Goal: Information Seeking & Learning: Find specific fact

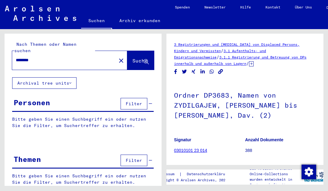
click at [117, 57] on mat-icon "close" at bounding box center [120, 60] width 7 height 7
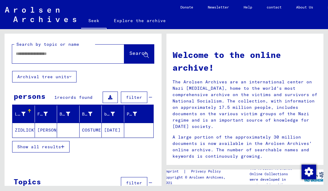
click at [75, 54] on input "text" at bounding box center [61, 54] width 90 height 6
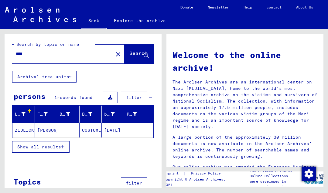
type input "****"
click at [131, 52] on font "Search" at bounding box center [138, 53] width 18 height 6
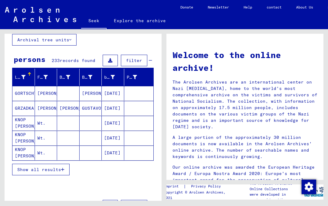
scroll to position [40, 0]
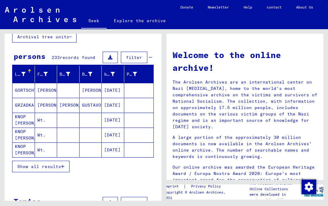
click at [51, 163] on font "Show all results" at bounding box center [39, 165] width 44 height 5
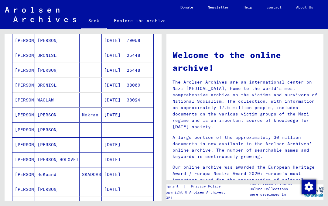
scroll to position [239, 0]
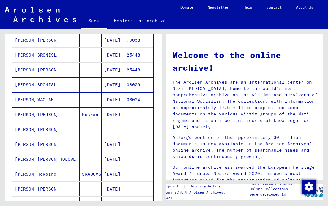
click at [137, 57] on font "25448" at bounding box center [133, 54] width 14 height 5
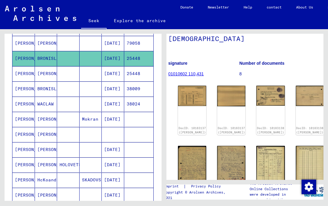
scroll to position [59, 6]
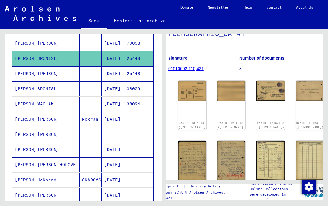
click at [192, 85] on img at bounding box center [192, 90] width 28 height 20
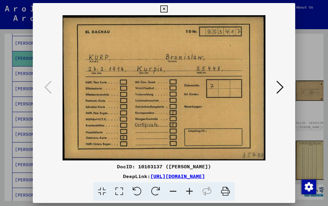
click at [281, 89] on icon at bounding box center [279, 87] width 7 height 15
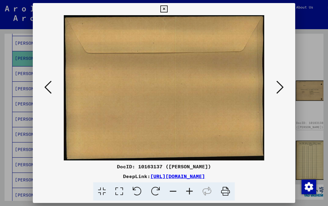
click at [280, 87] on icon at bounding box center [279, 87] width 7 height 15
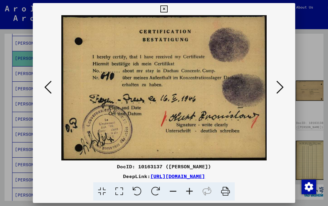
click at [280, 88] on icon at bounding box center [279, 87] width 7 height 15
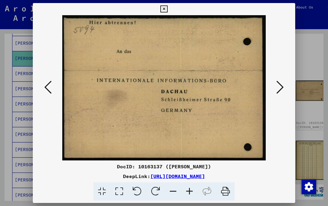
click at [280, 91] on icon at bounding box center [279, 87] width 7 height 15
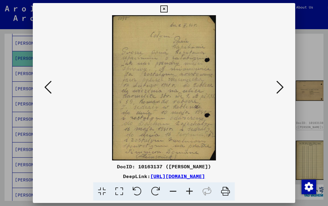
click at [279, 89] on icon at bounding box center [279, 87] width 7 height 15
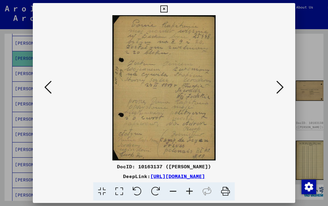
click at [279, 90] on icon at bounding box center [279, 87] width 7 height 15
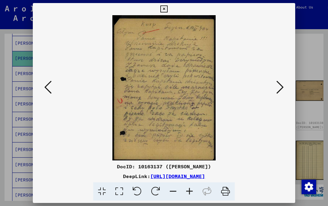
click at [278, 86] on icon at bounding box center [279, 87] width 7 height 15
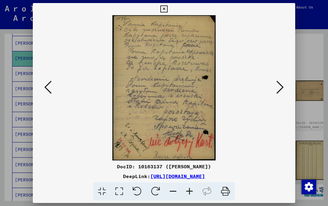
click at [49, 91] on icon at bounding box center [47, 87] width 7 height 15
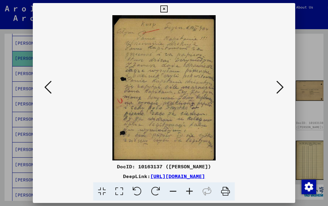
click at [47, 91] on icon at bounding box center [47, 87] width 7 height 15
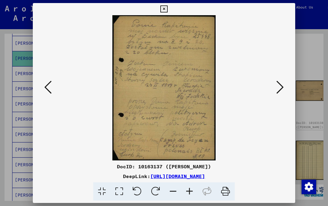
click at [281, 84] on icon at bounding box center [279, 87] width 7 height 15
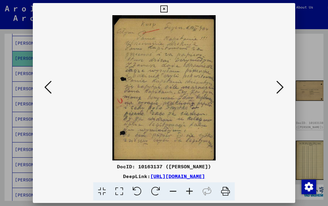
click at [283, 82] on icon at bounding box center [279, 87] width 7 height 15
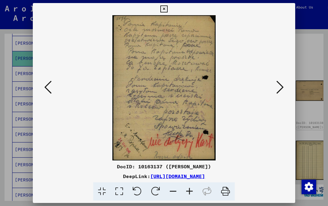
click at [282, 84] on icon at bounding box center [279, 87] width 7 height 15
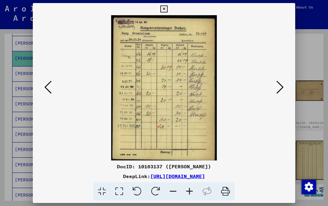
click at [280, 85] on icon at bounding box center [279, 87] width 7 height 15
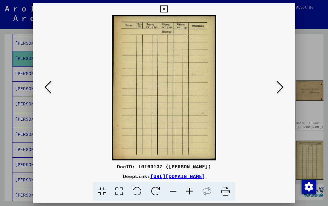
click at [280, 85] on icon at bounding box center [279, 87] width 7 height 15
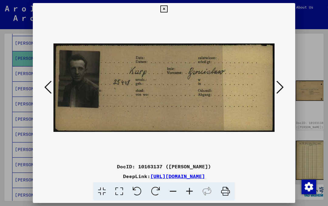
click at [280, 87] on icon at bounding box center [279, 87] width 7 height 15
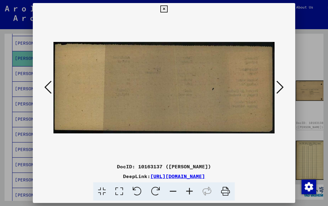
click at [280, 86] on icon at bounding box center [279, 87] width 7 height 15
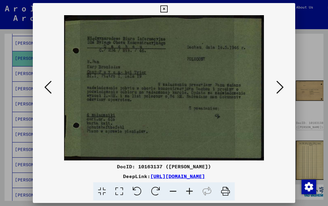
click at [282, 87] on icon at bounding box center [279, 87] width 7 height 15
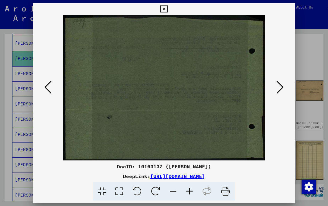
click at [281, 88] on icon at bounding box center [279, 87] width 7 height 15
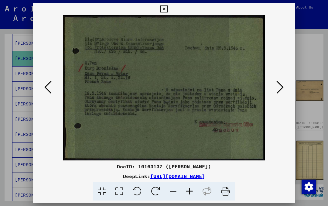
click at [280, 86] on icon at bounding box center [279, 87] width 7 height 15
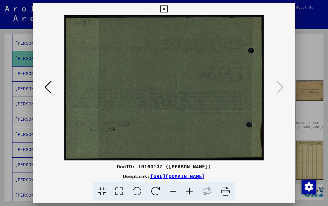
click at [167, 9] on icon at bounding box center [163, 8] width 7 height 7
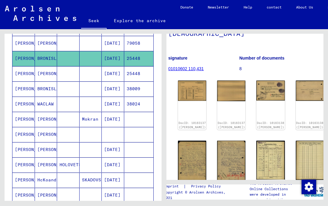
click at [134, 76] on font "25448" at bounding box center [133, 73] width 14 height 6
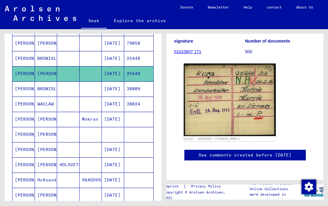
scroll to position [76, 0]
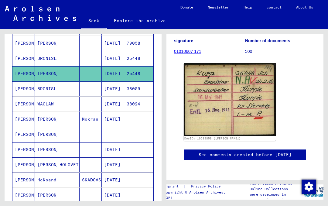
click at [137, 91] on font "38009" at bounding box center [133, 89] width 14 height 6
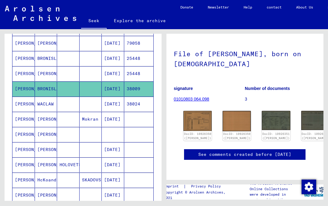
scroll to position [70, 1]
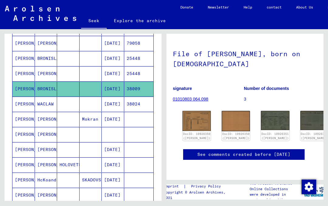
click at [261, 111] on img at bounding box center [275, 120] width 28 height 19
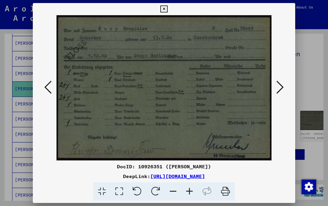
click at [279, 85] on icon at bounding box center [279, 87] width 7 height 15
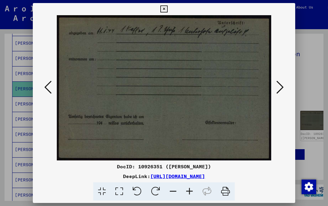
click at [280, 86] on icon at bounding box center [279, 87] width 7 height 15
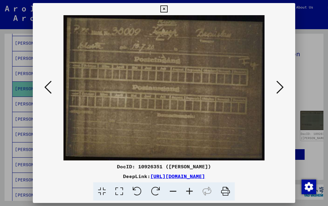
click at [167, 9] on icon at bounding box center [163, 8] width 7 height 7
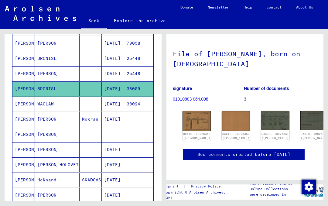
click at [138, 104] on font "38024" at bounding box center [133, 103] width 14 height 5
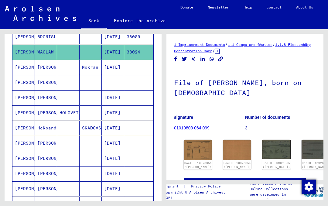
scroll to position [293, 0]
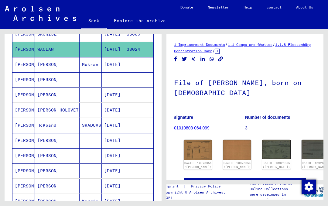
click at [133, 98] on mat-cell at bounding box center [138, 94] width 29 height 15
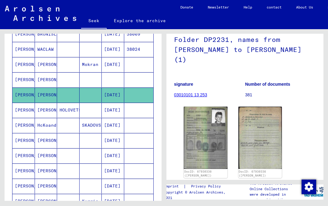
scroll to position [60, 0]
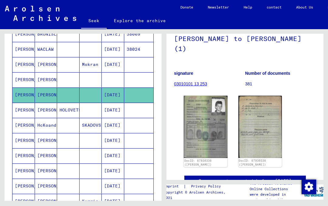
click at [208, 132] on img at bounding box center [205, 127] width 44 height 62
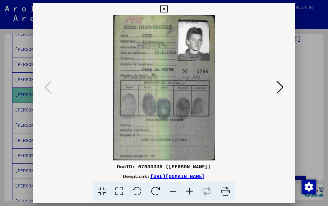
click at [282, 83] on icon at bounding box center [279, 87] width 7 height 15
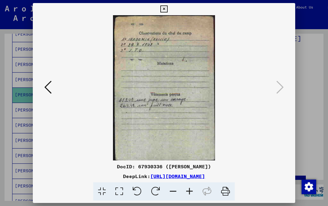
click at [169, 13] on button at bounding box center [163, 9] width 11 height 12
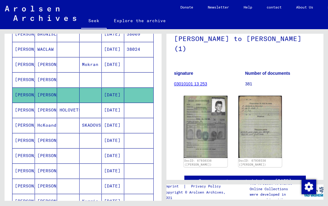
click at [131, 112] on mat-cell at bounding box center [138, 110] width 29 height 15
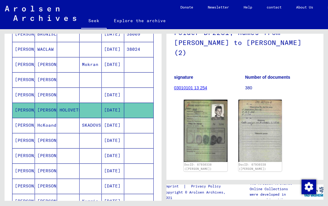
click at [209, 135] on img at bounding box center [205, 130] width 44 height 62
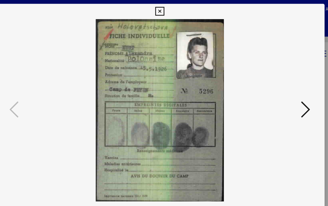
click at [167, 12] on icon at bounding box center [163, 8] width 7 height 7
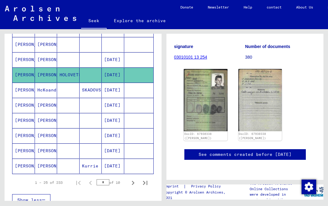
scroll to position [329, 0]
click at [127, 88] on mat-cell at bounding box center [138, 89] width 29 height 15
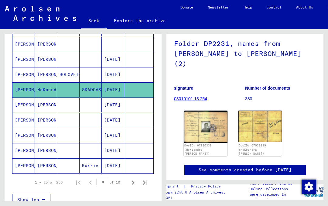
scroll to position [47, 0]
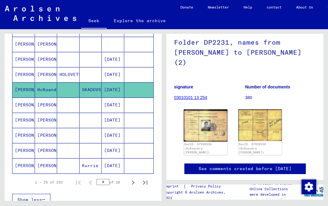
click at [216, 130] on img at bounding box center [205, 125] width 44 height 32
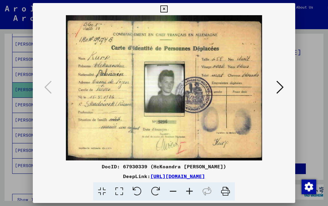
click at [277, 85] on icon at bounding box center [279, 87] width 7 height 15
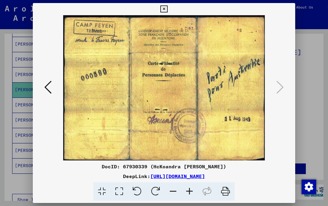
click at [48, 89] on icon at bounding box center [47, 87] width 7 height 15
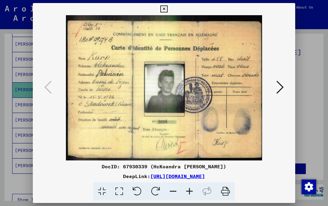
click at [282, 84] on icon at bounding box center [279, 87] width 7 height 15
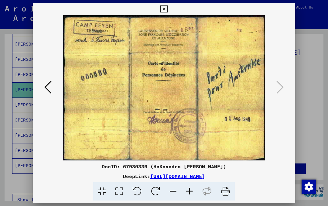
click at [167, 10] on icon at bounding box center [163, 8] width 7 height 7
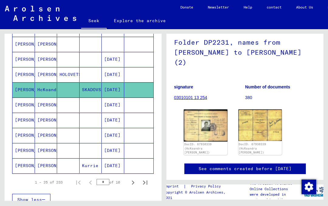
click at [204, 131] on img at bounding box center [205, 125] width 44 height 32
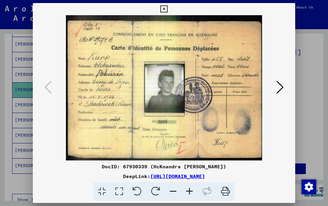
click at [167, 10] on icon at bounding box center [163, 8] width 7 height 7
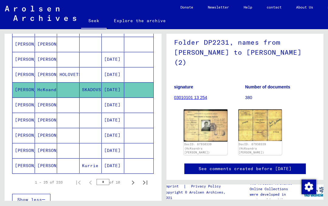
click at [131, 106] on mat-cell at bounding box center [138, 104] width 29 height 15
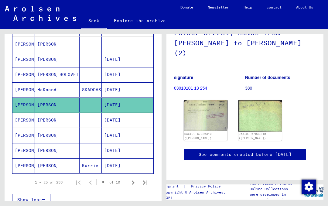
scroll to position [96, 0]
click at [207, 100] on img at bounding box center [205, 115] width 44 height 31
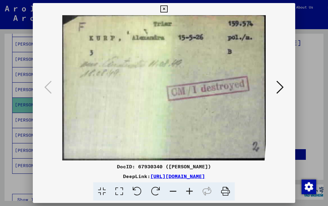
click at [280, 87] on icon at bounding box center [279, 87] width 7 height 15
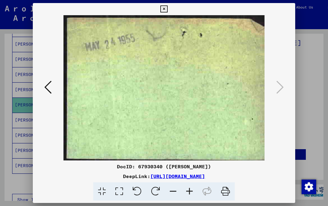
click at [167, 12] on icon at bounding box center [163, 8] width 7 height 7
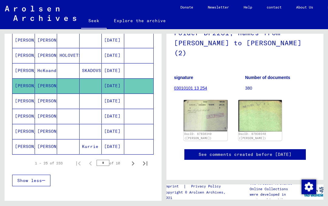
scroll to position [348, 0]
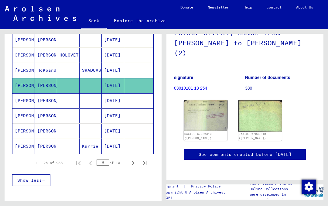
click at [132, 145] on mat-cell at bounding box center [138, 146] width 29 height 15
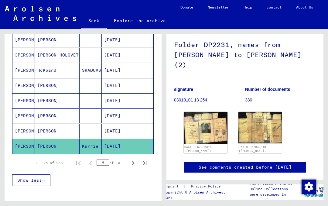
scroll to position [46, 0]
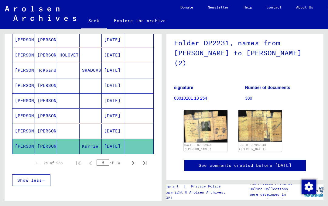
click at [216, 129] on img at bounding box center [205, 126] width 44 height 32
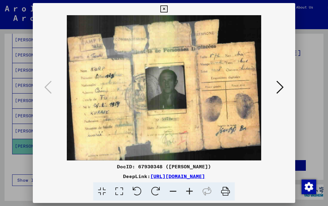
click at [167, 9] on icon at bounding box center [163, 8] width 7 height 7
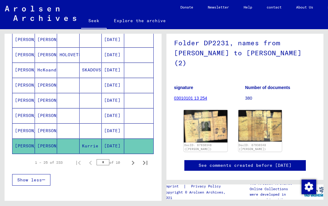
scroll to position [354, 0]
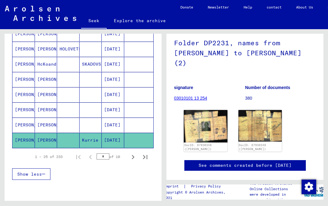
click at [133, 157] on icon "Next page" at bounding box center [133, 157] width 3 height 4
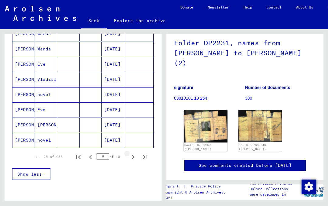
click at [133, 156] on icon "Next page" at bounding box center [133, 157] width 3 height 4
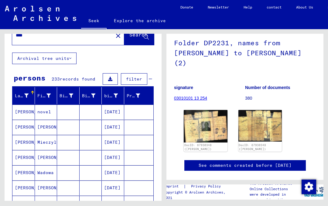
scroll to position [14, 0]
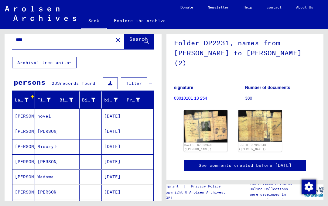
click at [38, 109] on mat-cell "novel" at bounding box center [46, 116] width 22 height 15
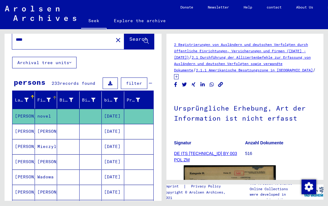
click at [38, 104] on div "First name" at bounding box center [47, 100] width 21 height 10
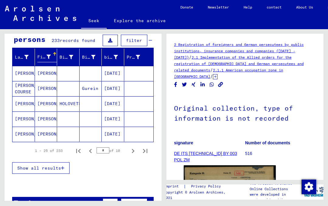
scroll to position [58, 0]
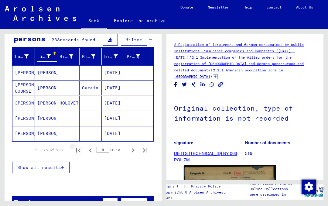
click at [79, 151] on icon "First page" at bounding box center [78, 150] width 8 height 8
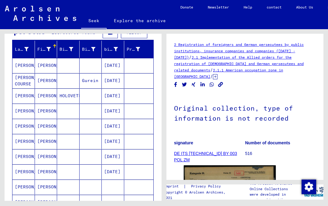
scroll to position [63, 0]
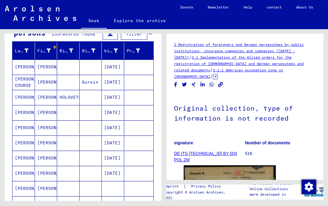
click at [134, 67] on mat-cell at bounding box center [138, 66] width 29 height 15
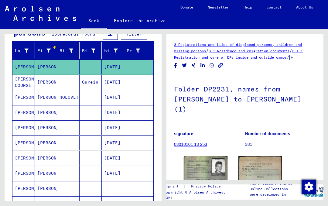
click at [133, 82] on mat-cell at bounding box center [138, 82] width 29 height 15
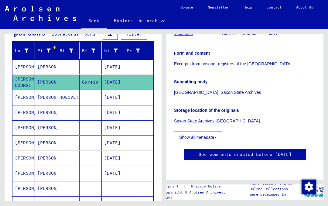
scroll to position [138, 0]
click at [127, 99] on mat-cell at bounding box center [138, 97] width 29 height 15
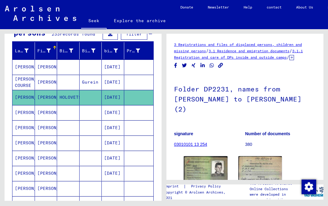
click at [135, 111] on mat-cell at bounding box center [138, 112] width 29 height 15
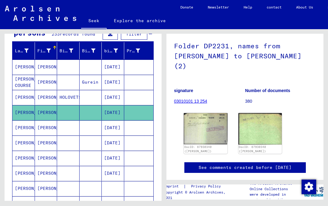
scroll to position [46, 0]
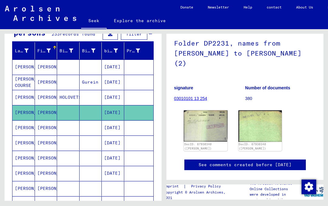
click at [135, 128] on mat-cell at bounding box center [138, 127] width 29 height 15
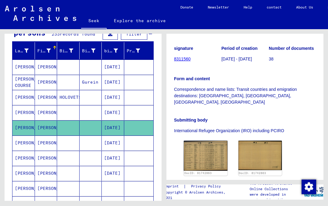
scroll to position [116, 0]
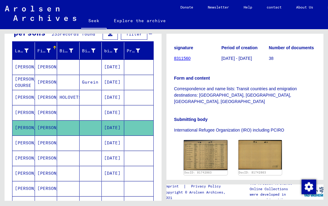
click at [202, 140] on img at bounding box center [205, 155] width 44 height 30
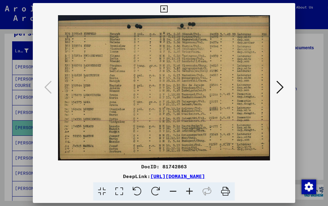
click at [167, 10] on icon at bounding box center [163, 8] width 7 height 7
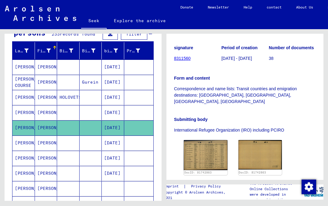
click at [131, 144] on mat-cell at bounding box center [138, 142] width 29 height 15
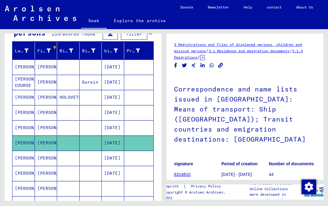
click at [136, 160] on mat-cell at bounding box center [138, 157] width 29 height 15
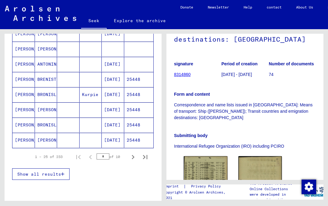
scroll to position [355, 0]
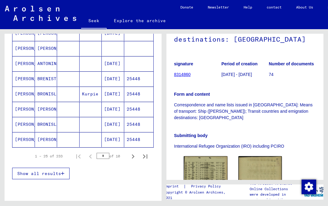
click at [136, 108] on font "25448" at bounding box center [133, 108] width 14 height 5
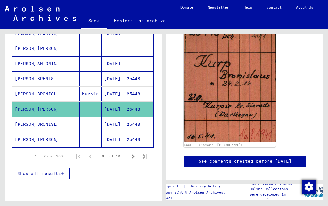
scroll to position [106, 0]
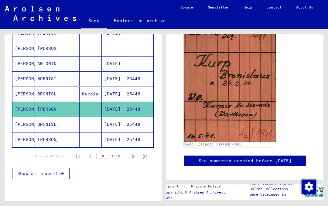
click at [137, 125] on font "25448" at bounding box center [133, 123] width 14 height 5
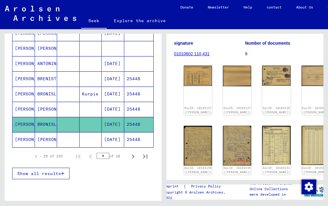
scroll to position [89, 0]
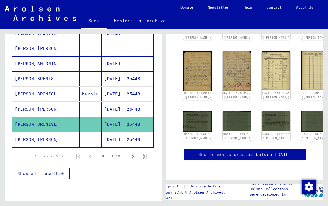
click at [139, 139] on font "25448" at bounding box center [133, 138] width 14 height 5
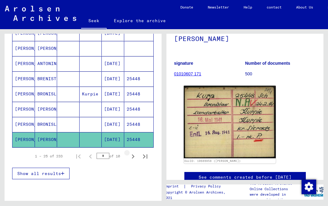
click at [134, 157] on icon "Next page" at bounding box center [133, 156] width 8 height 8
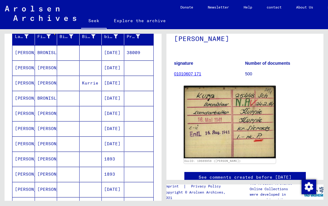
scroll to position [78, 0]
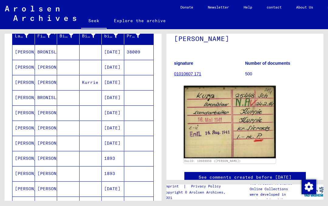
click at [133, 82] on mat-cell at bounding box center [138, 82] width 29 height 15
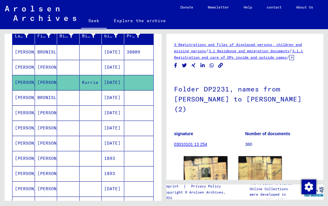
click at [137, 95] on mat-cell at bounding box center [138, 97] width 29 height 15
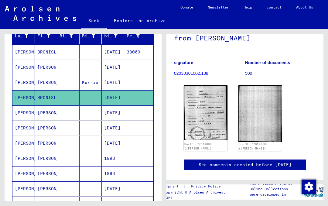
scroll to position [68, 0]
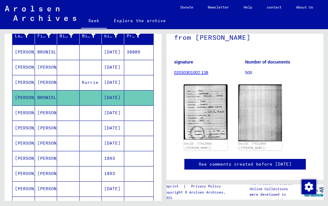
click at [220, 108] on img at bounding box center [205, 111] width 44 height 55
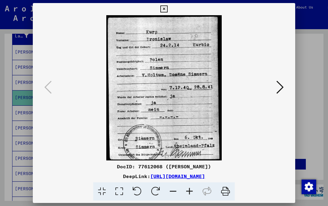
click at [167, 9] on icon at bounding box center [163, 8] width 7 height 7
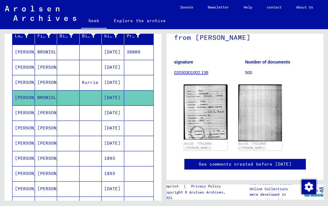
click at [135, 114] on mat-cell at bounding box center [138, 112] width 29 height 15
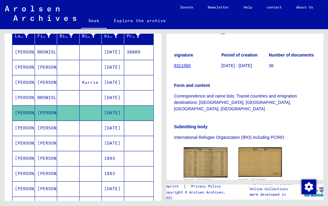
scroll to position [111, 0]
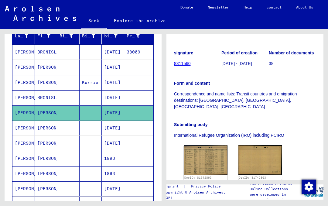
click at [131, 130] on mat-cell at bounding box center [138, 127] width 29 height 15
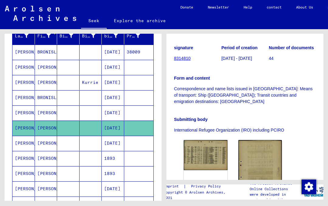
click at [133, 145] on mat-cell at bounding box center [138, 143] width 29 height 15
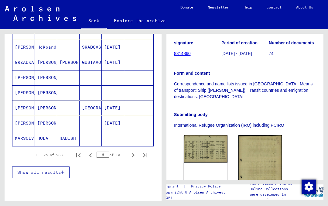
click at [135, 155] on icon "Next page" at bounding box center [133, 155] width 8 height 8
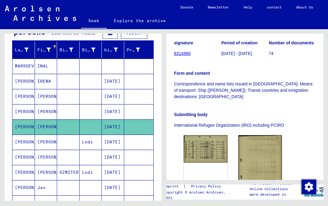
click at [133, 79] on mat-cell at bounding box center [138, 81] width 29 height 15
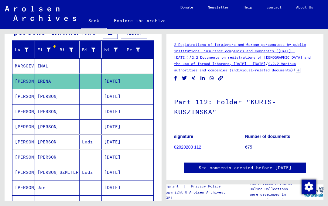
click at [130, 99] on mat-cell at bounding box center [138, 96] width 29 height 15
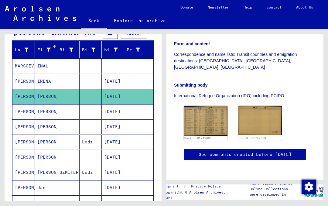
scroll to position [151, 0]
click at [205, 106] on img at bounding box center [205, 121] width 44 height 30
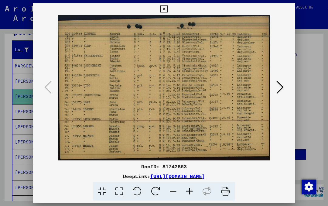
click at [167, 10] on icon at bounding box center [163, 8] width 7 height 7
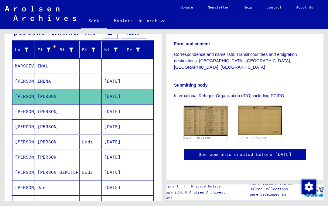
click at [133, 113] on mat-cell at bounding box center [138, 111] width 29 height 15
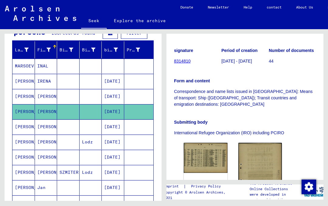
scroll to position [130, 0]
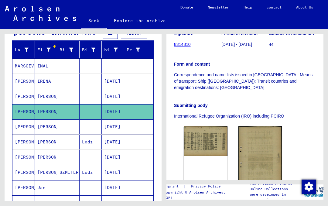
click at [135, 130] on mat-cell at bounding box center [138, 126] width 29 height 15
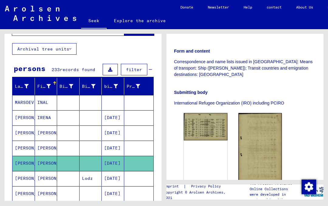
scroll to position [22, 0]
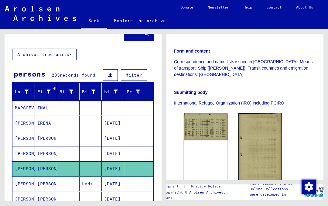
click at [104, 97] on mat-header-cell "birth date" at bounding box center [113, 91] width 22 height 17
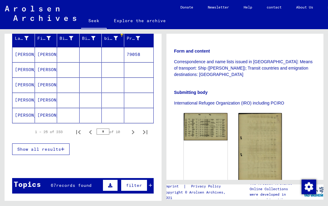
scroll to position [77, 0]
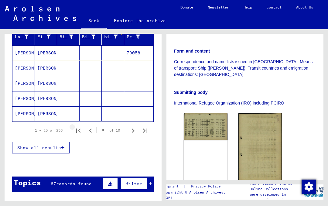
click at [82, 131] on icon "First page" at bounding box center [78, 130] width 8 height 8
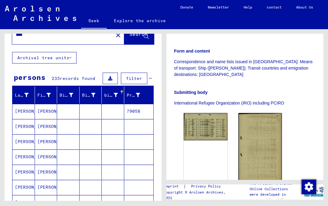
scroll to position [20, 0]
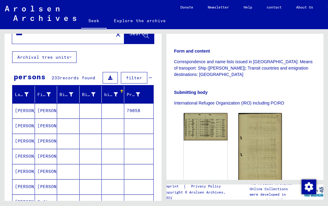
click at [104, 99] on div "birth date" at bounding box center [114, 94] width 21 height 10
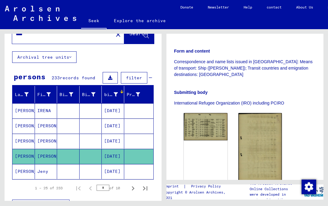
click at [104, 99] on div "birth date" at bounding box center [114, 94] width 21 height 10
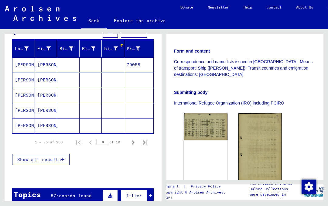
scroll to position [68, 0]
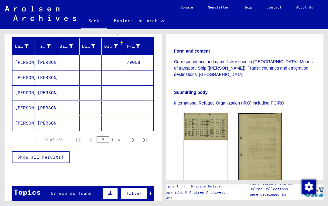
click at [133, 140] on icon "Next page" at bounding box center [133, 140] width 8 height 8
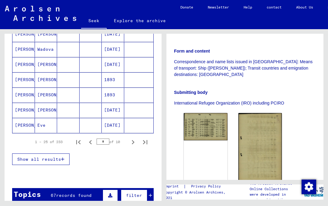
scroll to position [372, 0]
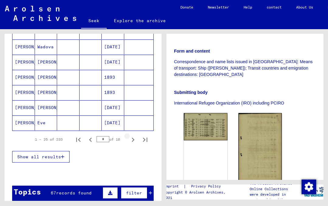
click at [134, 138] on icon "Next page" at bounding box center [133, 139] width 8 height 8
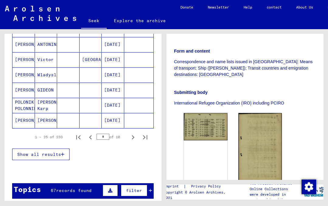
scroll to position [377, 0]
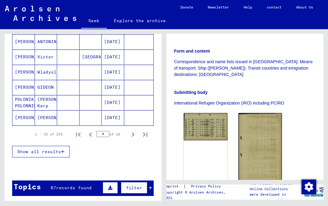
click at [130, 99] on mat-cell at bounding box center [138, 102] width 29 height 15
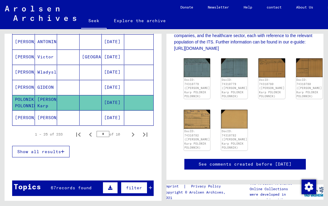
scroll to position [150, 0]
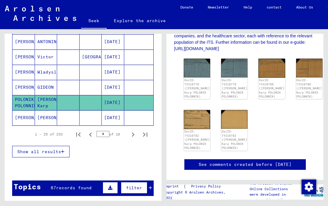
click at [194, 66] on img at bounding box center [196, 68] width 26 height 19
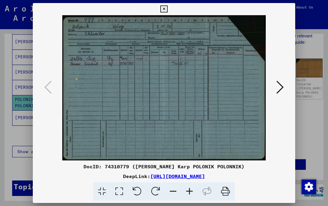
click at [167, 8] on icon at bounding box center [163, 8] width 7 height 7
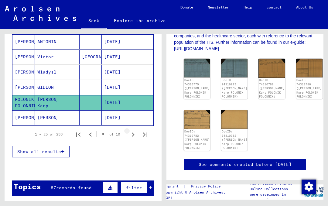
click at [134, 135] on icon "Next page" at bounding box center [133, 134] width 3 height 4
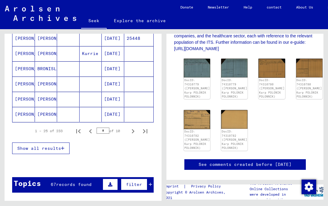
scroll to position [380, 0]
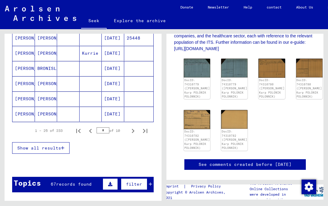
click at [135, 132] on icon "Next page" at bounding box center [133, 130] width 8 height 8
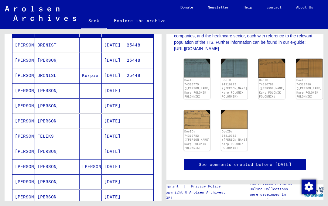
scroll to position [86, 0]
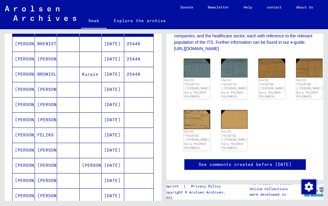
click at [137, 43] on font "25448" at bounding box center [133, 43] width 14 height 5
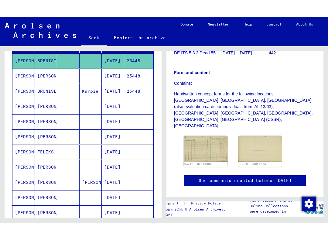
scroll to position [134, 0]
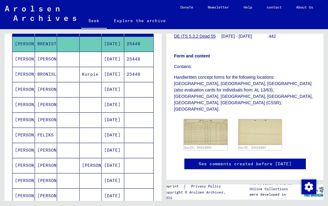
click at [207, 119] on img at bounding box center [205, 132] width 44 height 26
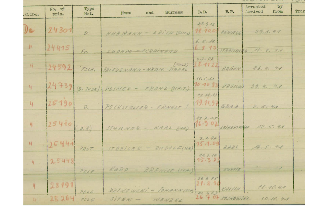
scroll to position [90, 0]
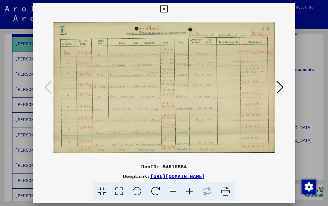
click at [167, 11] on icon at bounding box center [163, 8] width 7 height 7
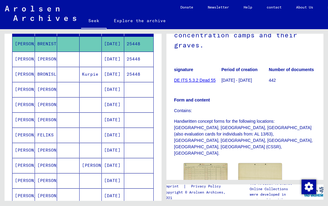
click at [133, 89] on mat-cell at bounding box center [138, 89] width 29 height 15
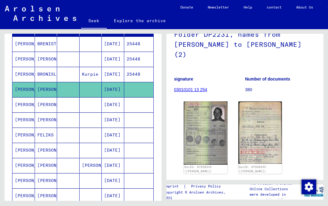
scroll to position [66, 0]
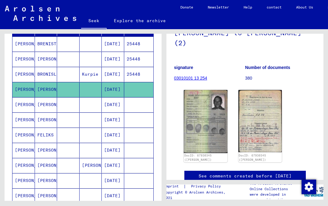
click at [215, 115] on img at bounding box center [205, 121] width 44 height 63
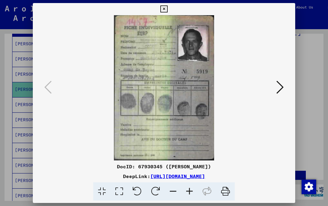
click at [167, 10] on icon at bounding box center [163, 8] width 7 height 7
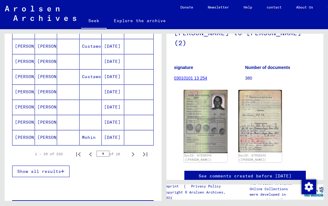
scroll to position [358, 0]
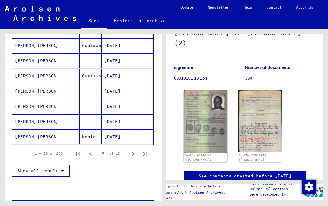
click at [133, 153] on icon "Next page" at bounding box center [133, 153] width 3 height 4
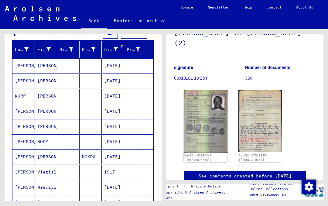
scroll to position [85, 0]
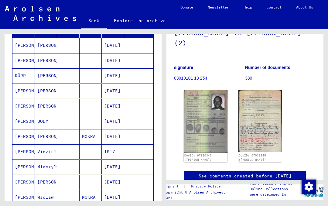
click at [132, 120] on mat-cell at bounding box center [138, 121] width 29 height 15
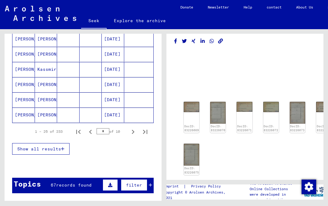
scroll to position [381, 0]
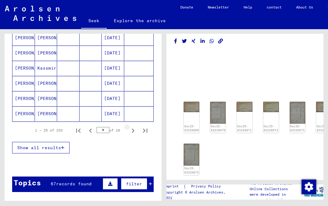
click at [133, 130] on icon "Next page" at bounding box center [133, 130] width 8 height 8
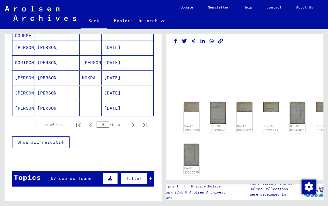
scroll to position [386, 0]
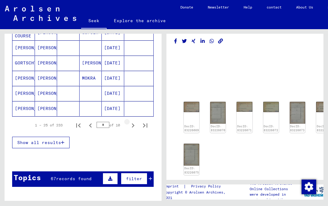
click at [131, 125] on icon "Next page" at bounding box center [133, 125] width 8 height 8
type input "*"
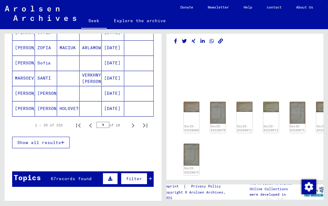
click at [130, 108] on mat-cell at bounding box center [138, 108] width 29 height 15
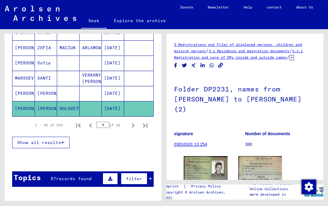
click at [289, 60] on icon at bounding box center [291, 57] width 5 height 5
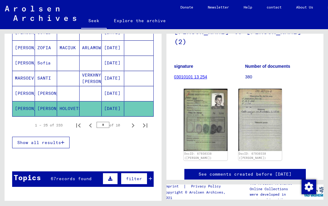
scroll to position [87, 0]
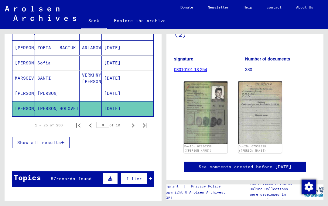
click at [208, 102] on img at bounding box center [205, 112] width 44 height 62
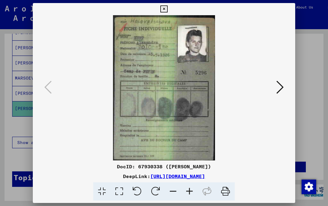
click at [167, 11] on icon at bounding box center [163, 8] width 7 height 7
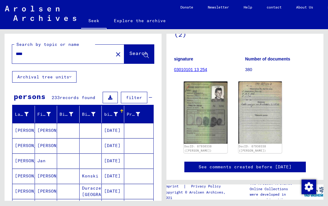
scroll to position [0, 0]
click at [114, 53] on mat-icon "close" at bounding box center [117, 54] width 7 height 7
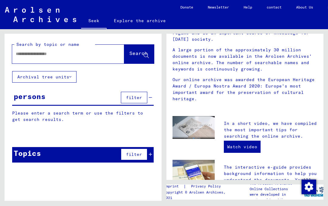
click at [72, 56] on input "text" at bounding box center [61, 54] width 90 height 6
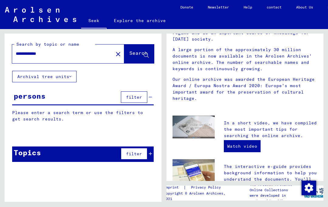
click at [134, 53] on font "Search" at bounding box center [138, 53] width 18 height 6
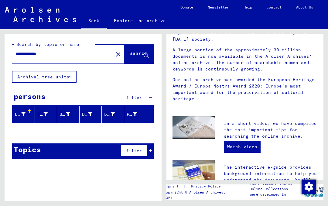
click at [68, 55] on input "**********" at bounding box center [61, 54] width 90 height 6
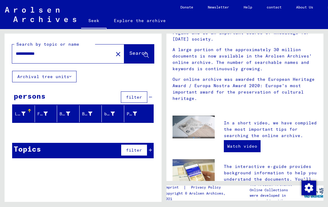
click at [141, 49] on button "Search" at bounding box center [139, 54] width 30 height 19
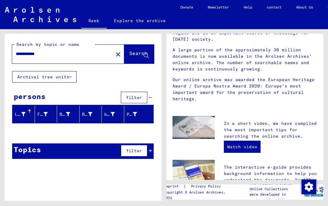
click at [64, 57] on input "**********" at bounding box center [61, 54] width 90 height 6
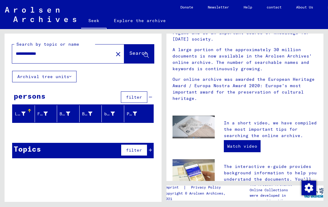
click at [135, 52] on font "Search" at bounding box center [138, 53] width 18 height 6
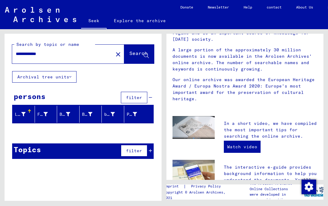
click at [64, 56] on input "**********" at bounding box center [61, 54] width 90 height 6
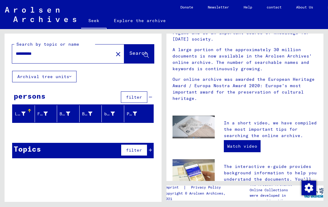
type input "**********"
click at [138, 53] on font "Search" at bounding box center [138, 53] width 18 height 6
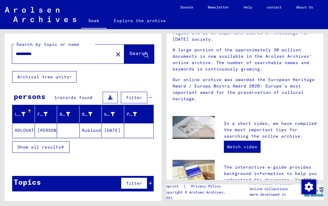
click at [127, 128] on mat-cell at bounding box center [138, 130] width 29 height 15
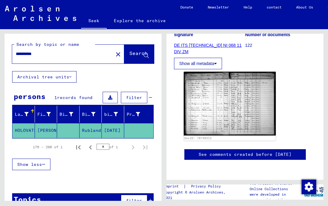
scroll to position [101, 0]
